Goal: Use online tool/utility: Utilize a website feature to perform a specific function

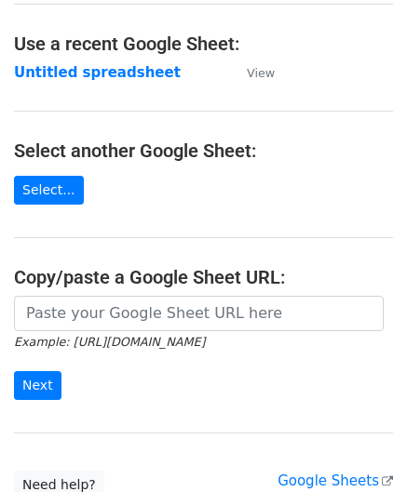
scroll to position [93, 0]
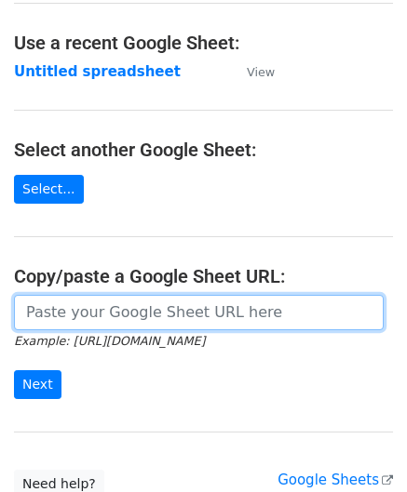
click at [107, 311] on input "url" at bounding box center [199, 312] width 370 height 35
paste input "[URL][DOMAIN_NAME]"
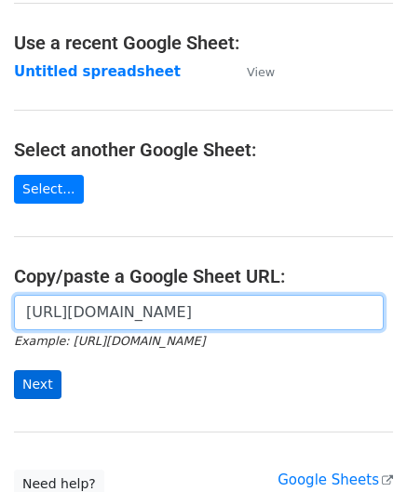
type input "[URL][DOMAIN_NAME]"
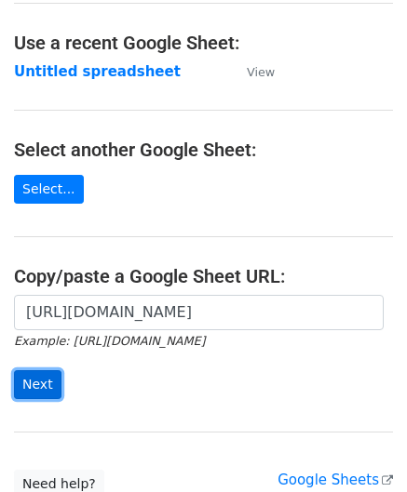
click at [32, 379] on input "Next" at bounding box center [37, 384] width 47 height 29
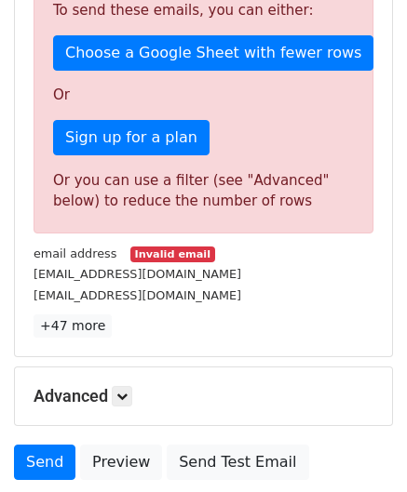
scroll to position [558, 0]
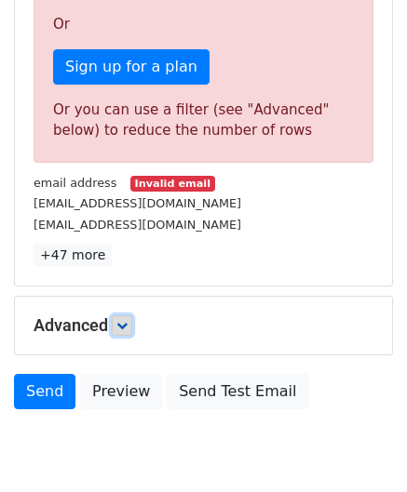
click at [127, 324] on icon at bounding box center [121, 325] width 11 height 11
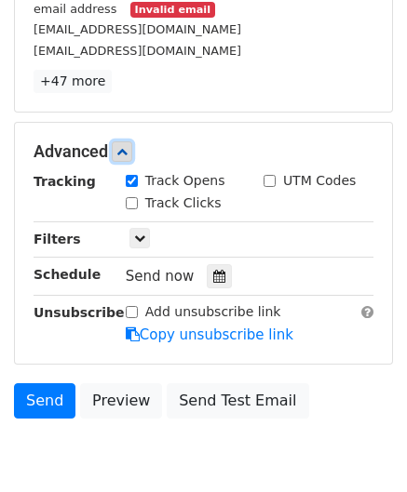
scroll to position [745, 0]
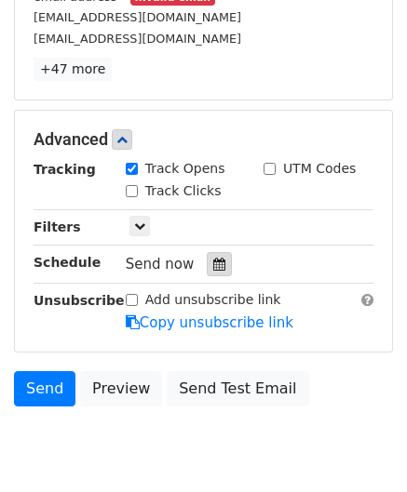
click at [213, 260] on icon at bounding box center [219, 264] width 12 height 13
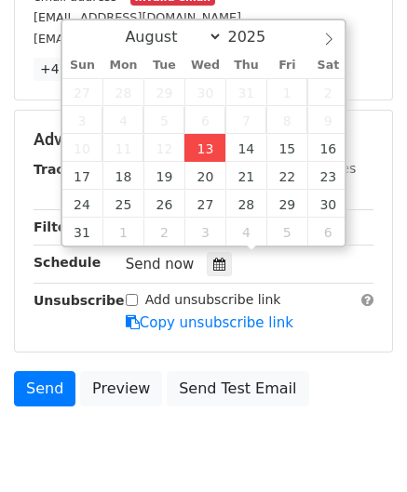
type input "2025-08-13 12:00"
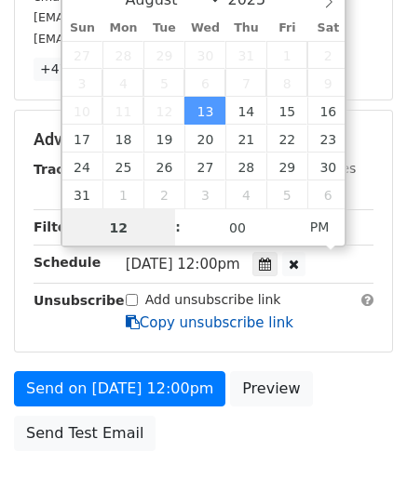
type input "6"
drag, startPoint x: 128, startPoint y: 226, endPoint x: 24, endPoint y: 226, distance: 104.2
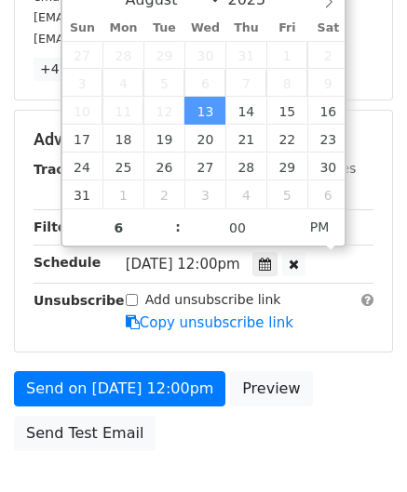
type input "2025-08-13 18:00"
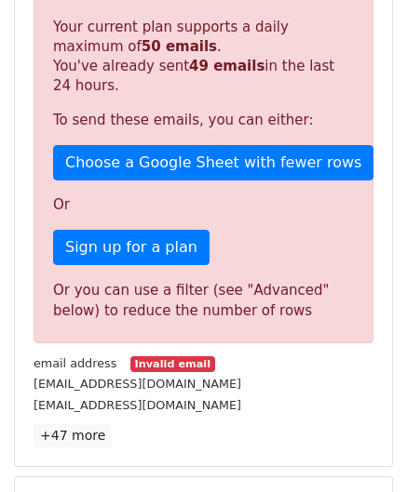
scroll to position [838, 0]
